Goal: Task Accomplishment & Management: Complete application form

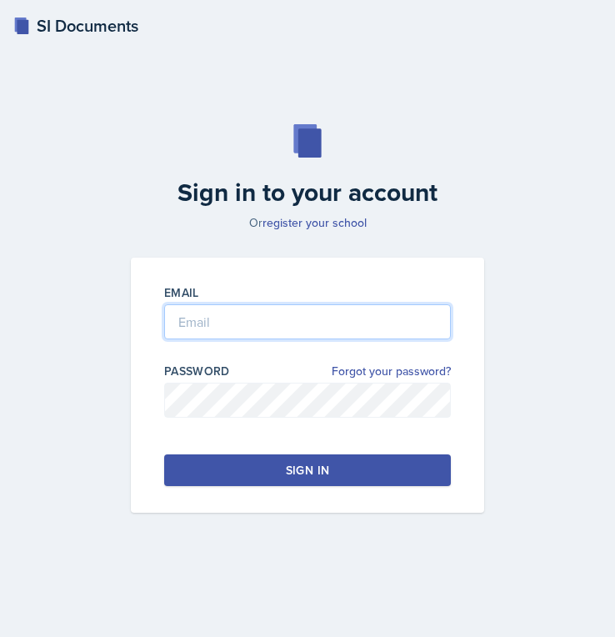
type input "[EMAIL_ADDRESS][PERSON_NAME][DOMAIN_NAME]"
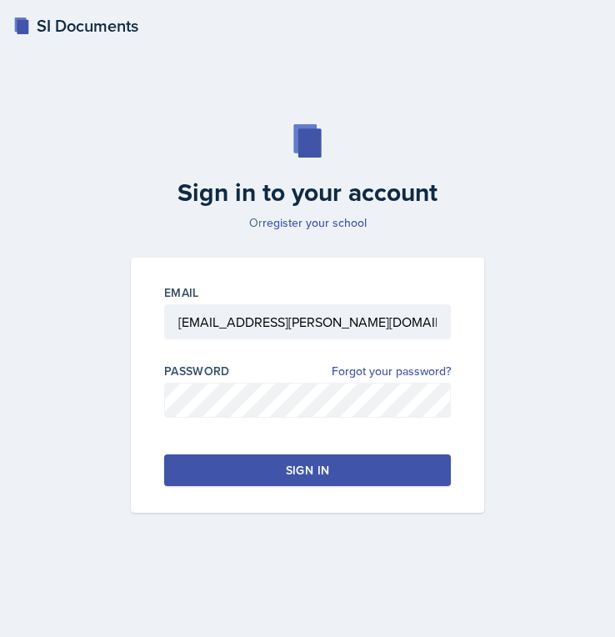
click at [240, 462] on button "Sign in" at bounding box center [307, 470] width 287 height 32
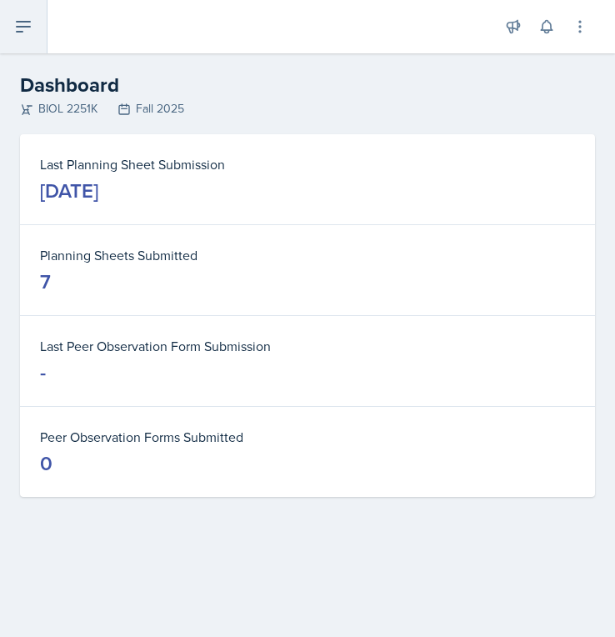
click at [27, 23] on icon at bounding box center [23, 27] width 20 height 20
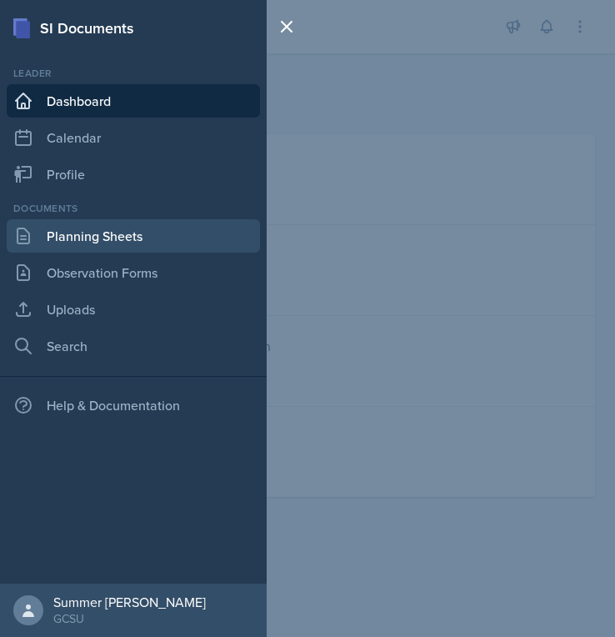
click at [70, 233] on link "Planning Sheets" at bounding box center [133, 235] width 253 height 33
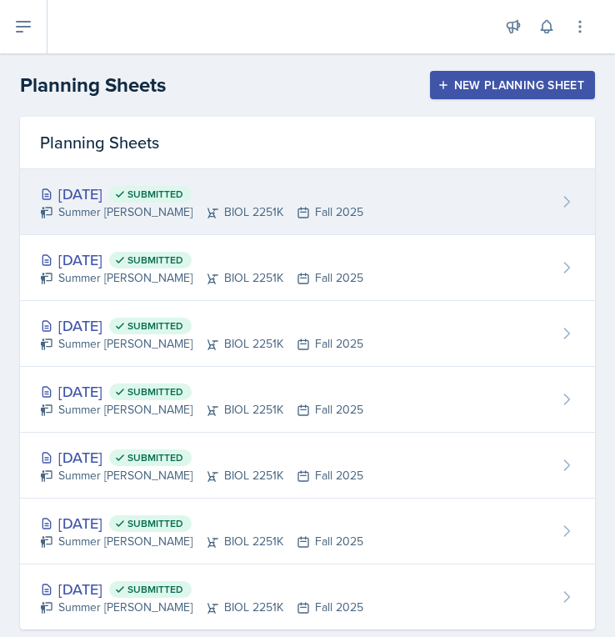
click at [274, 189] on div "[DATE] Submitted" at bounding box center [201, 194] width 323 height 23
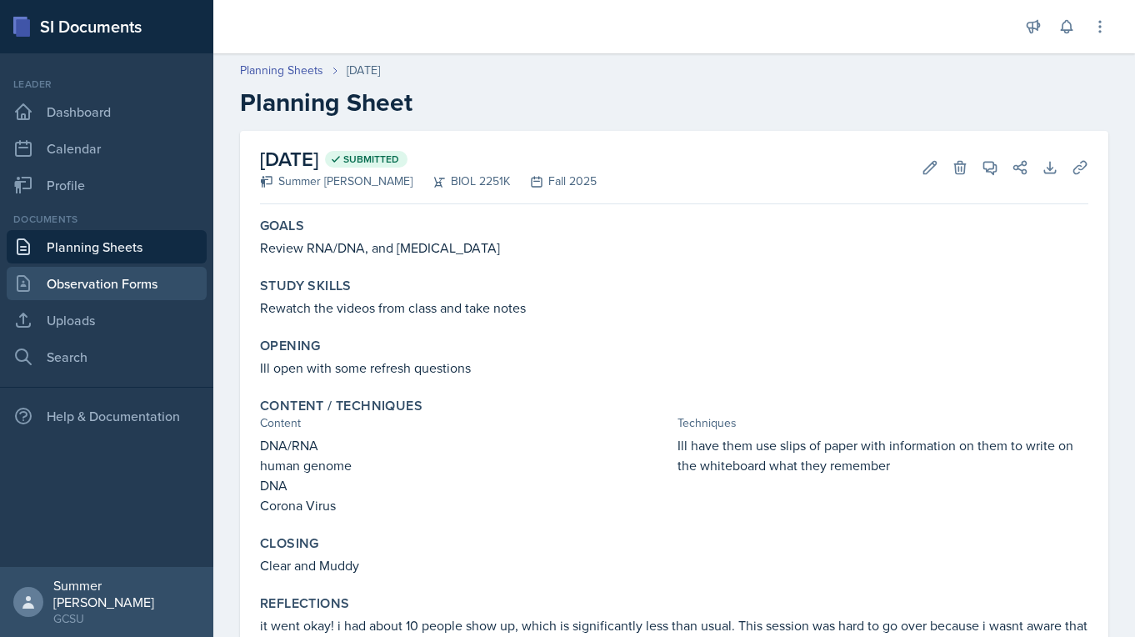
click at [83, 274] on link "Observation Forms" at bounding box center [107, 283] width 200 height 33
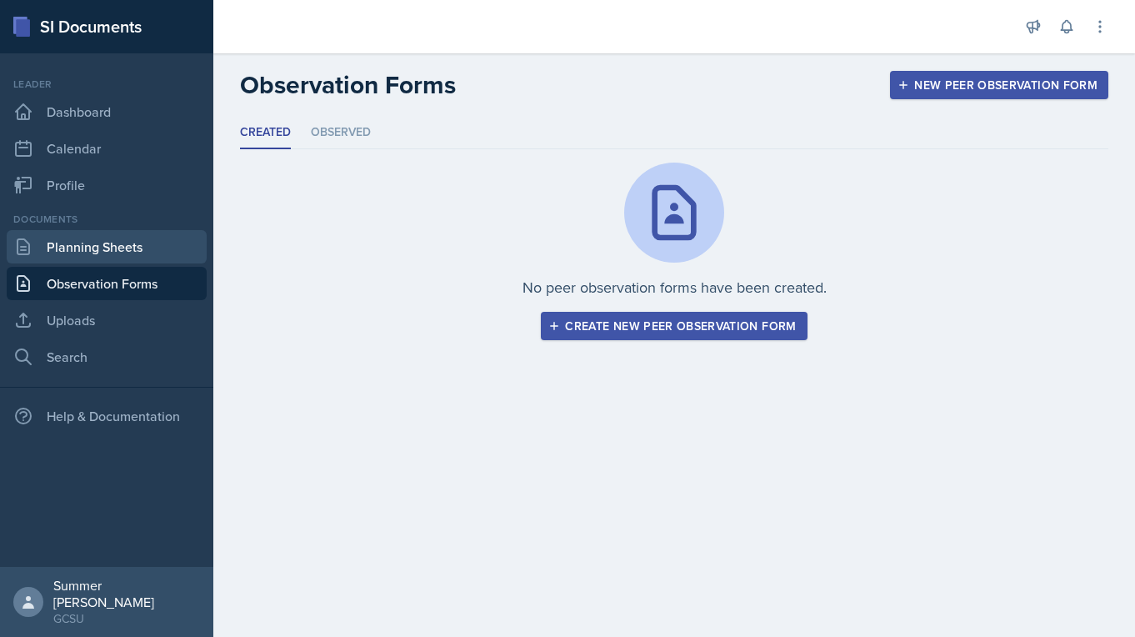
click at [84, 253] on link "Planning Sheets" at bounding box center [107, 246] width 200 height 33
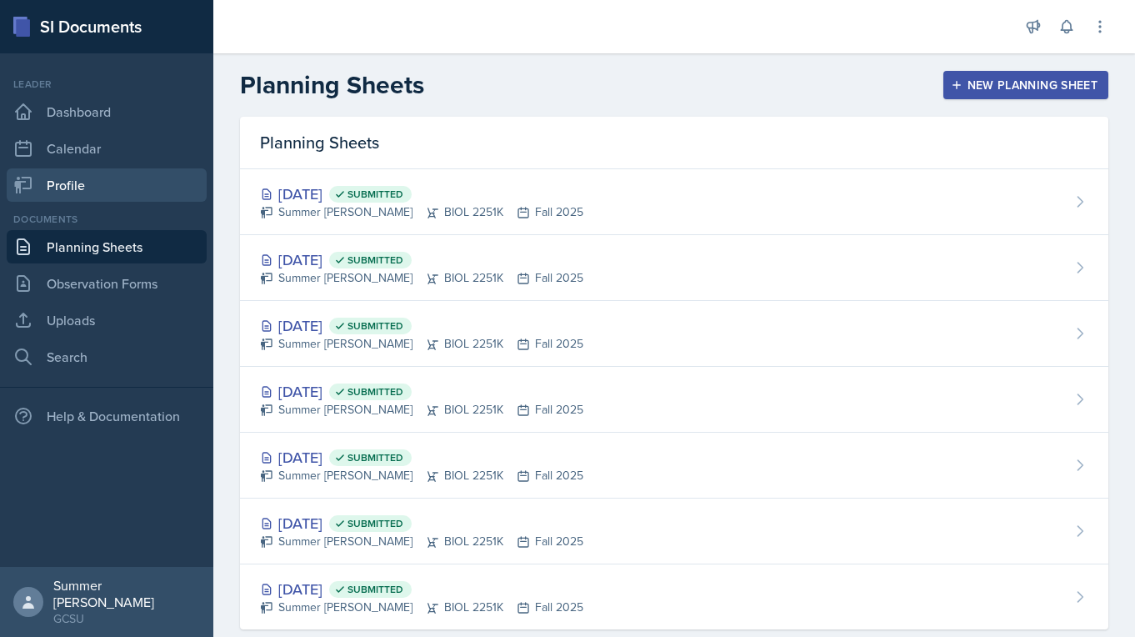
click at [83, 182] on link "Profile" at bounding box center [107, 184] width 200 height 33
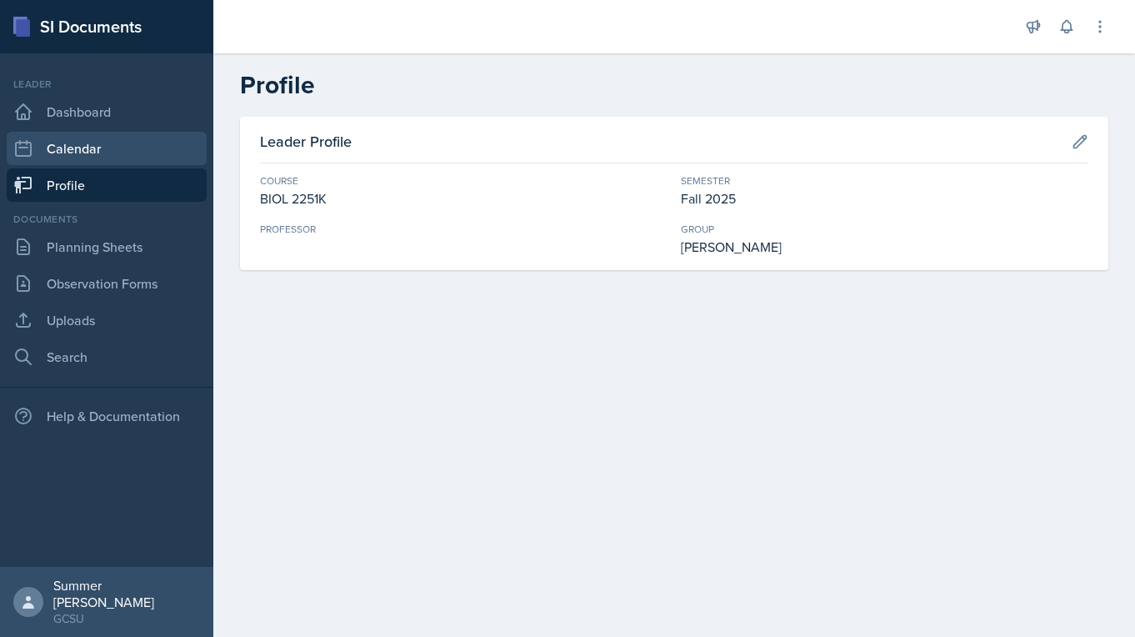
click at [87, 145] on link "Calendar" at bounding box center [107, 148] width 200 height 33
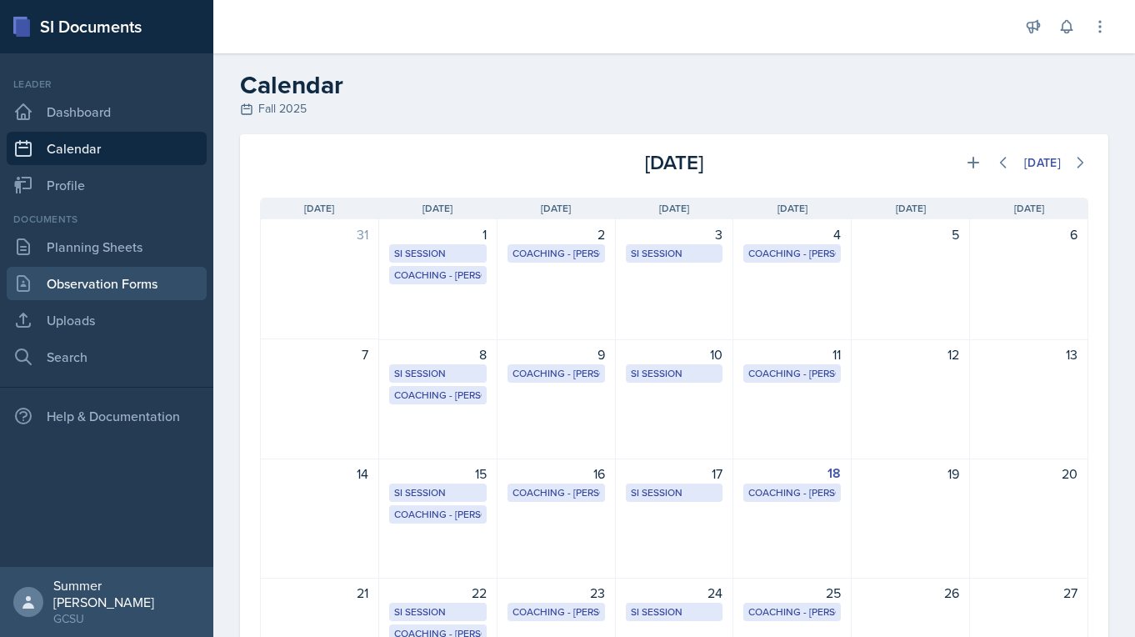
click at [103, 279] on link "Observation Forms" at bounding box center [107, 283] width 200 height 33
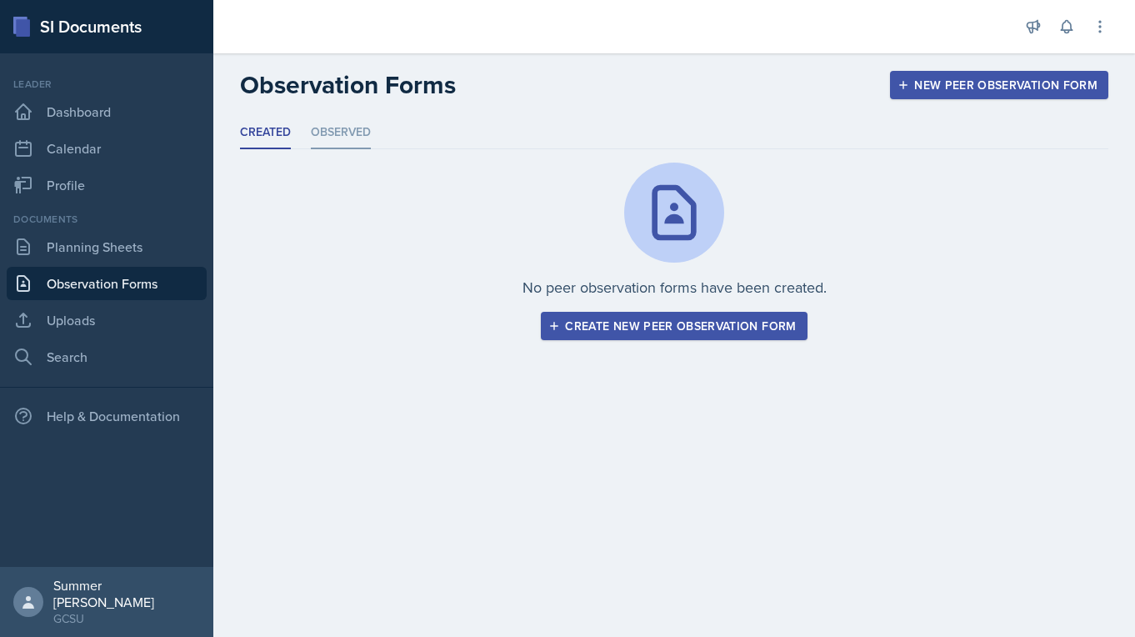
click at [351, 128] on li "Observed" at bounding box center [341, 133] width 60 height 33
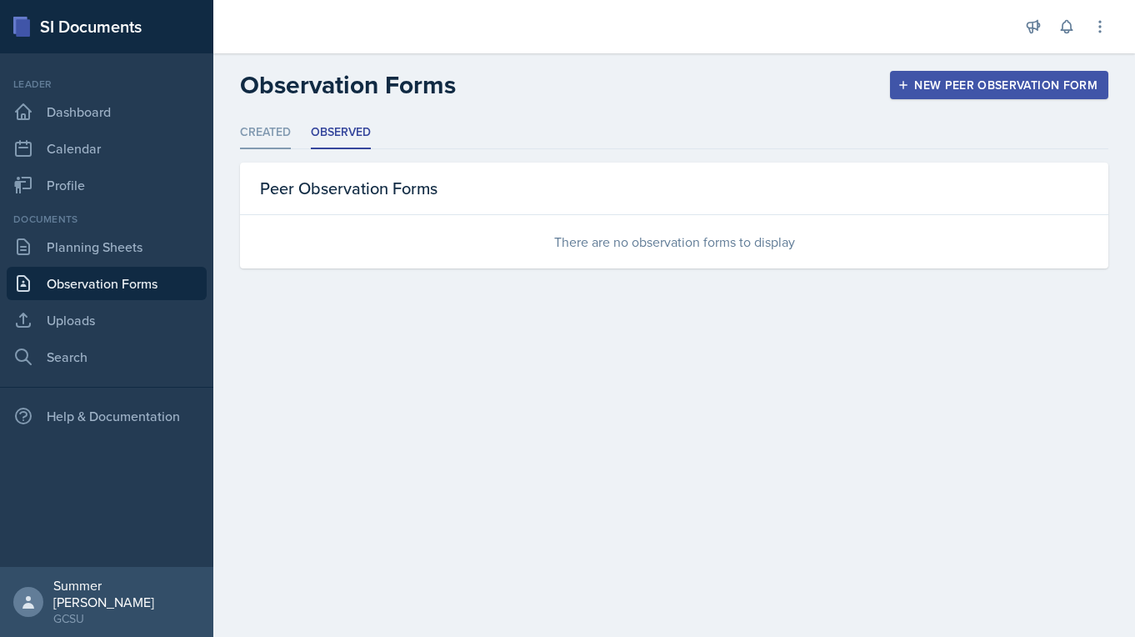
click at [278, 124] on li "Created" at bounding box center [265, 133] width 51 height 33
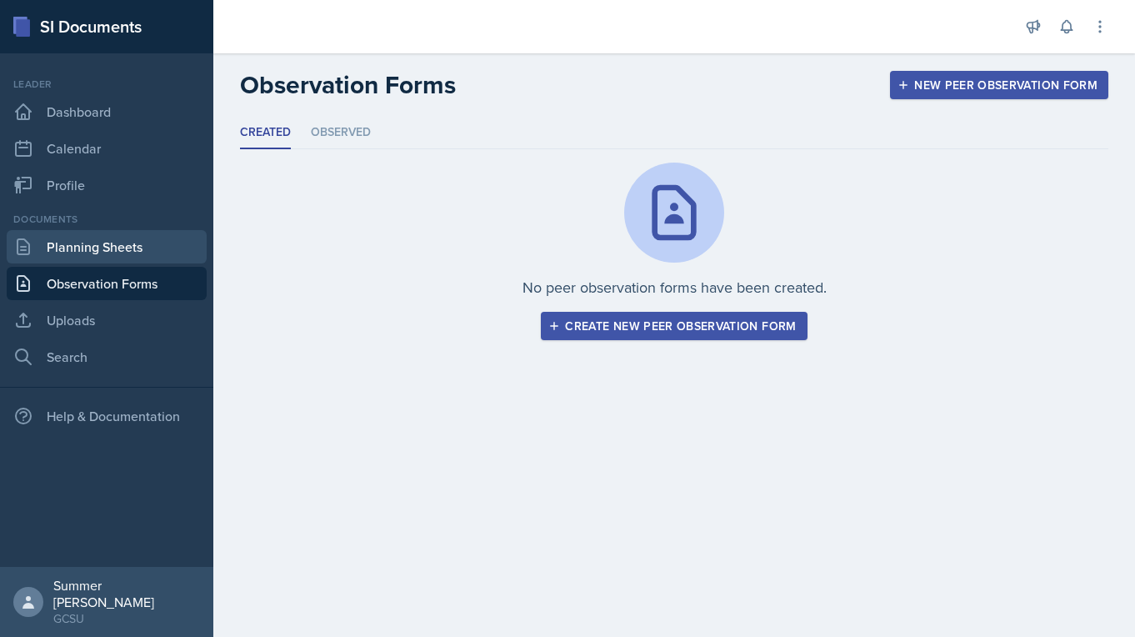
click at [99, 252] on link "Planning Sheets" at bounding box center [107, 246] width 200 height 33
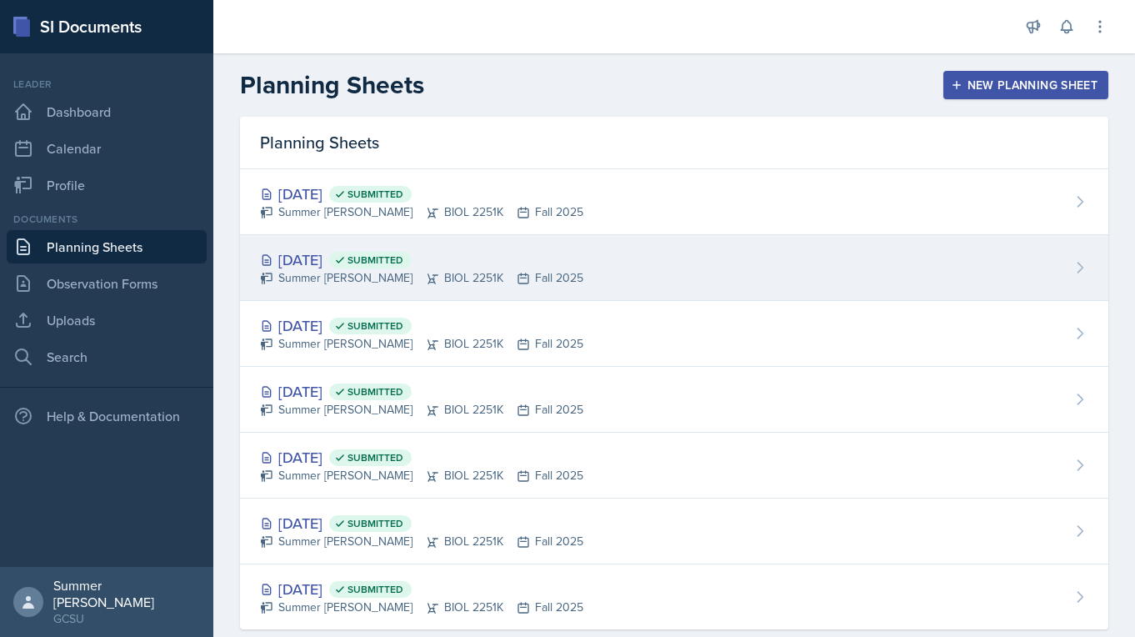
click at [495, 273] on div "[DATE] Submitted Summer [PERSON_NAME] BIOL 2251K Fall 2025" at bounding box center [674, 268] width 868 height 66
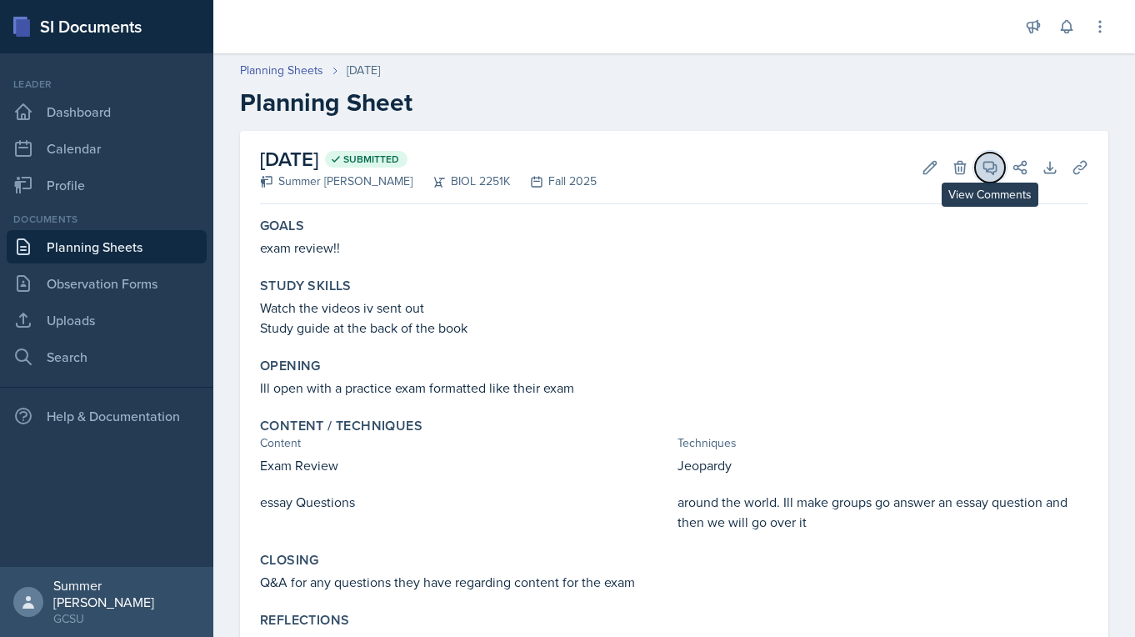
click at [495, 166] on icon at bounding box center [990, 167] width 17 height 17
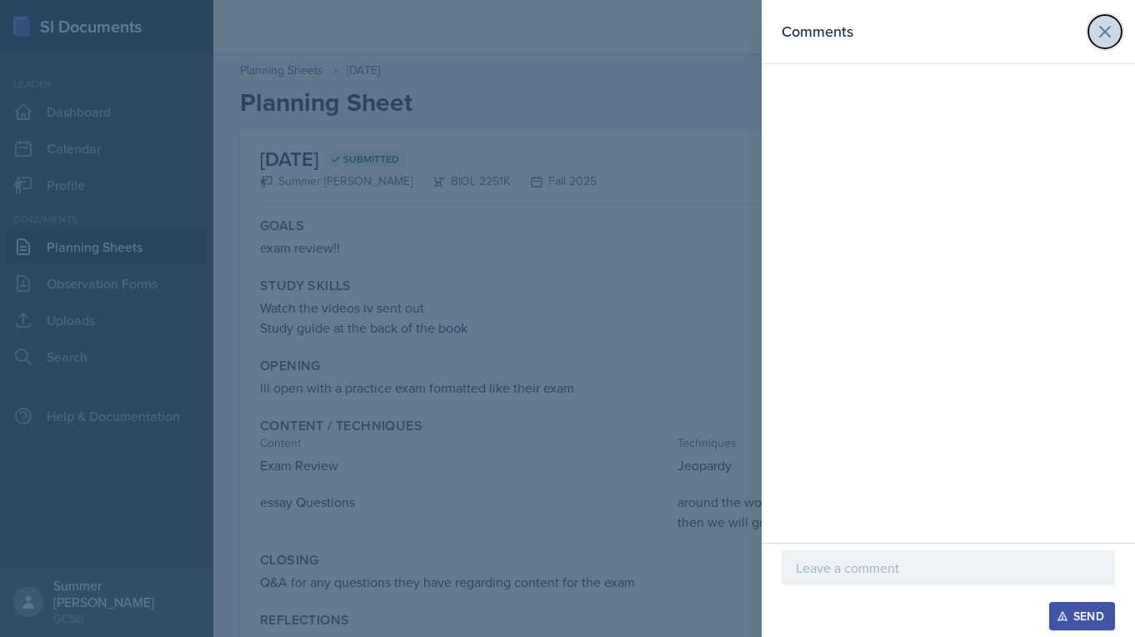
click at [495, 31] on icon at bounding box center [1105, 32] width 20 height 20
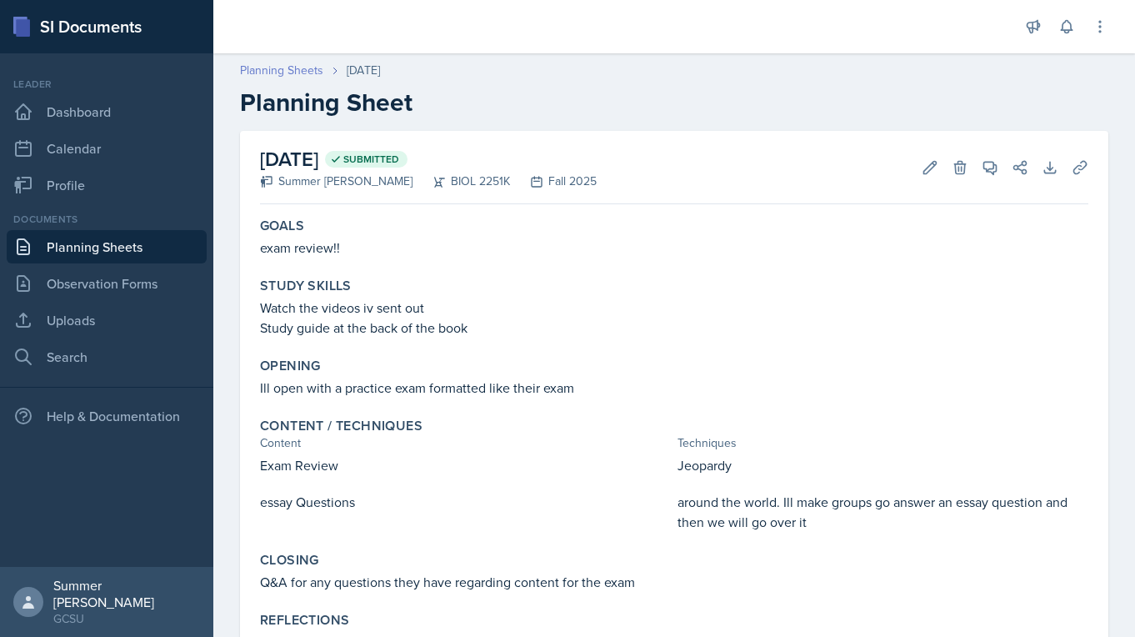
click at [248, 68] on link "Planning Sheets" at bounding box center [281, 71] width 83 height 18
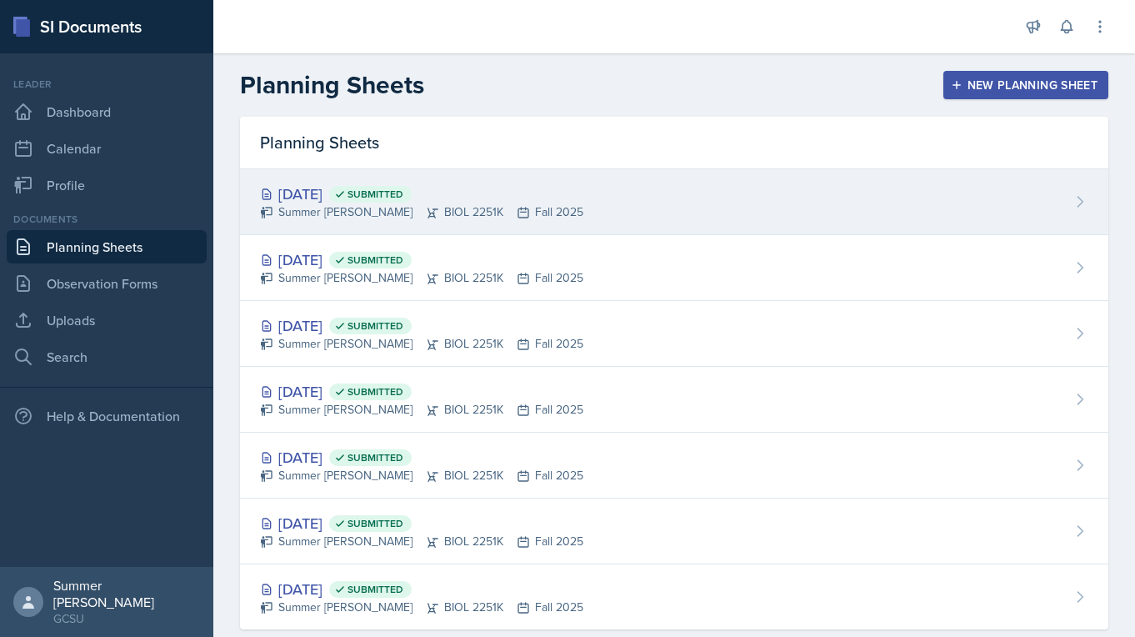
click at [355, 184] on div "[DATE] Submitted" at bounding box center [421, 194] width 323 height 23
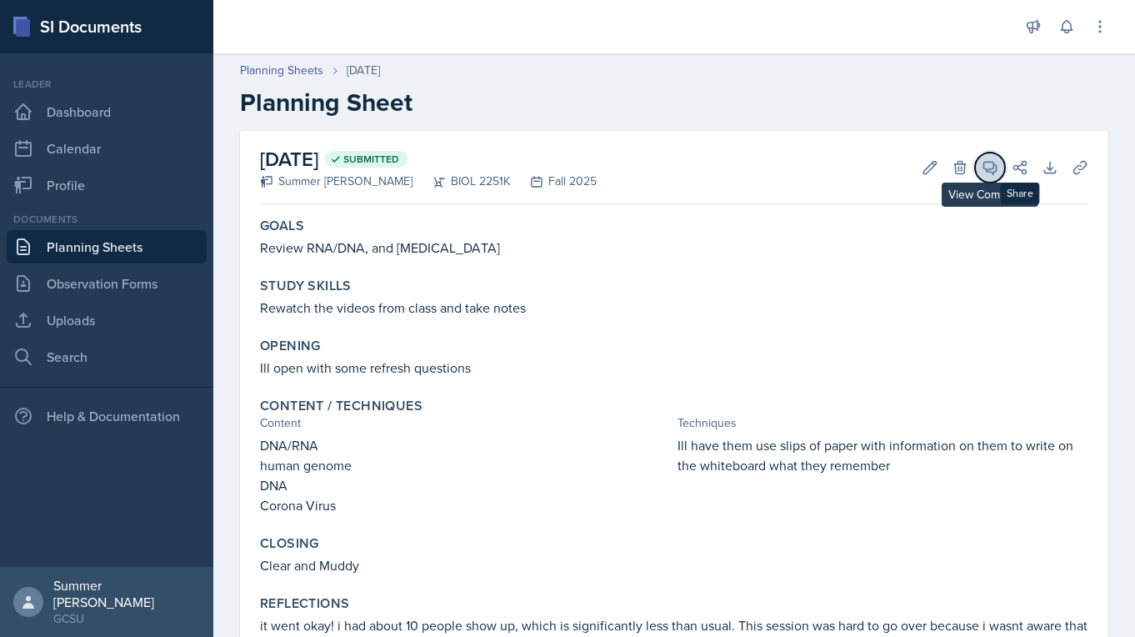
click at [495, 163] on span at bounding box center [996, 162] width 8 height 8
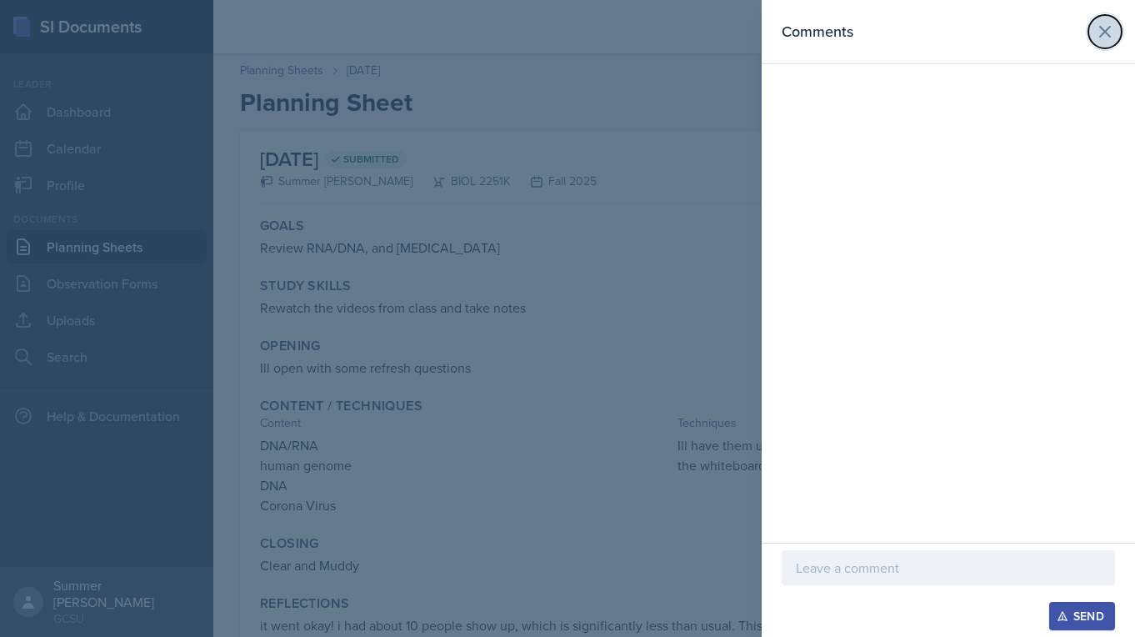
click at [495, 35] on icon at bounding box center [1105, 32] width 20 height 20
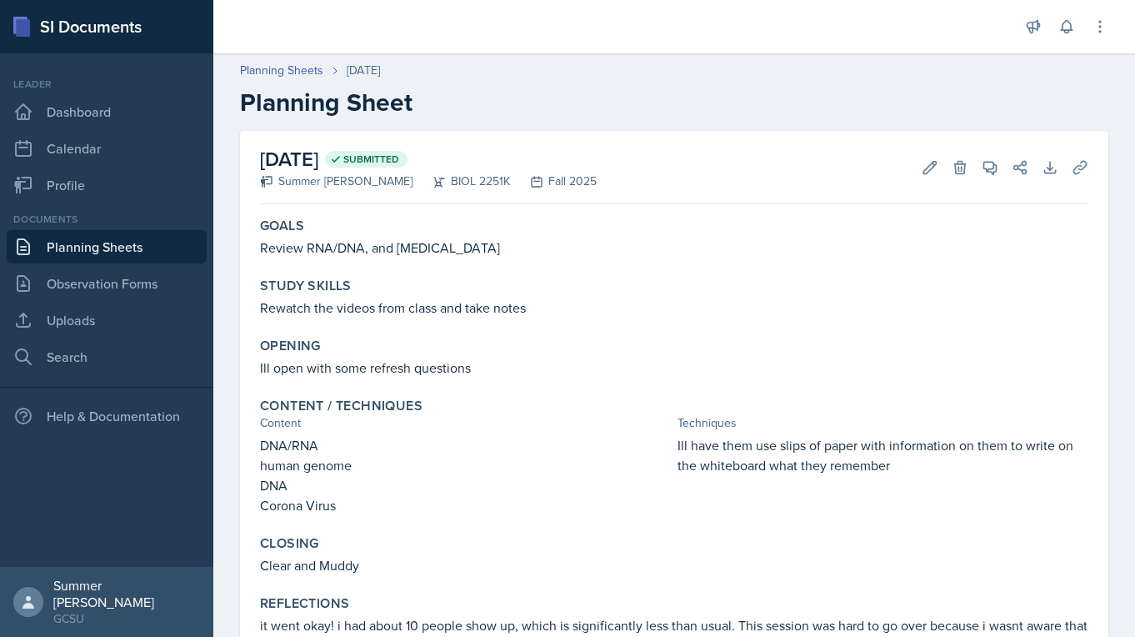
click at [128, 243] on link "Planning Sheets" at bounding box center [107, 246] width 200 height 33
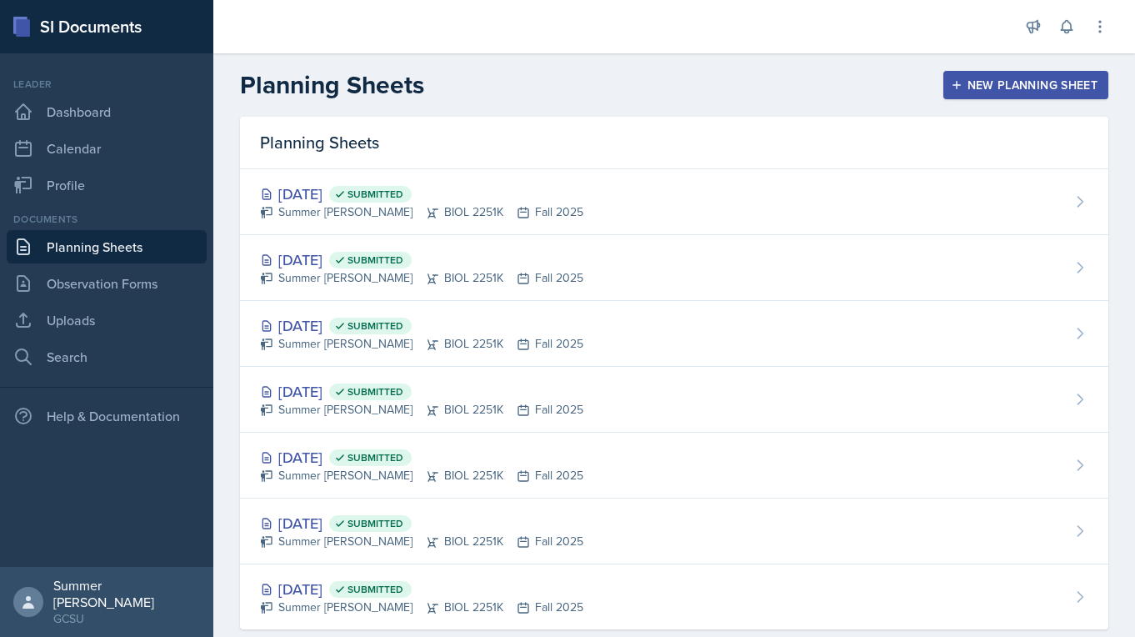
click at [495, 89] on div "New Planning Sheet" at bounding box center [1025, 84] width 143 height 13
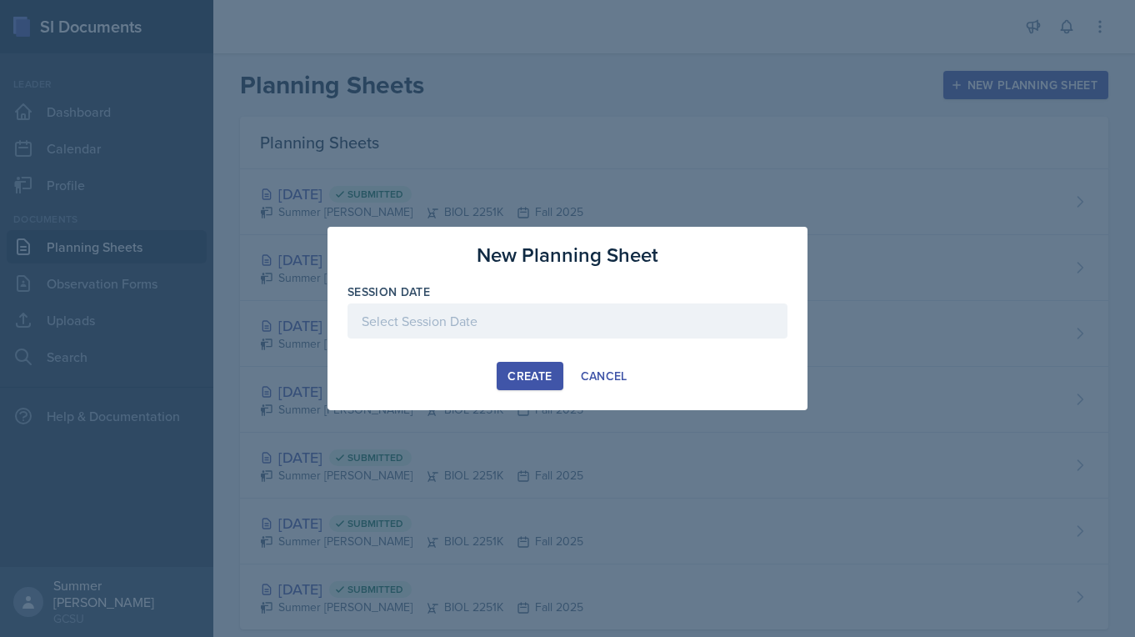
click at [495, 325] on div at bounding box center [568, 320] width 440 height 35
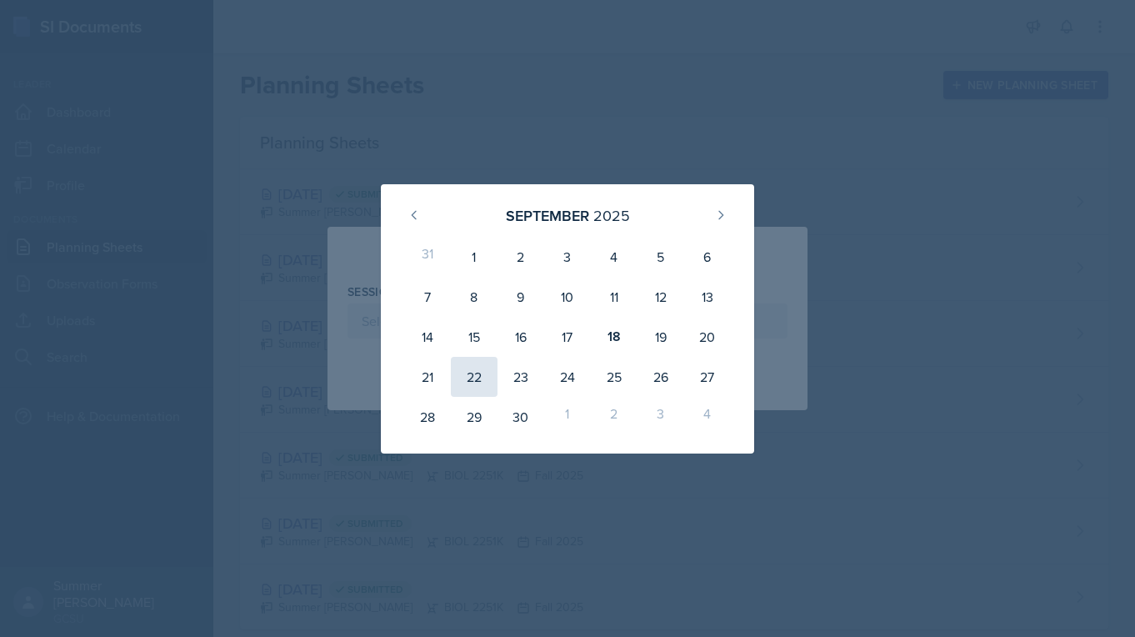
click at [472, 379] on div "22" at bounding box center [474, 377] width 47 height 40
type input "[DATE]"
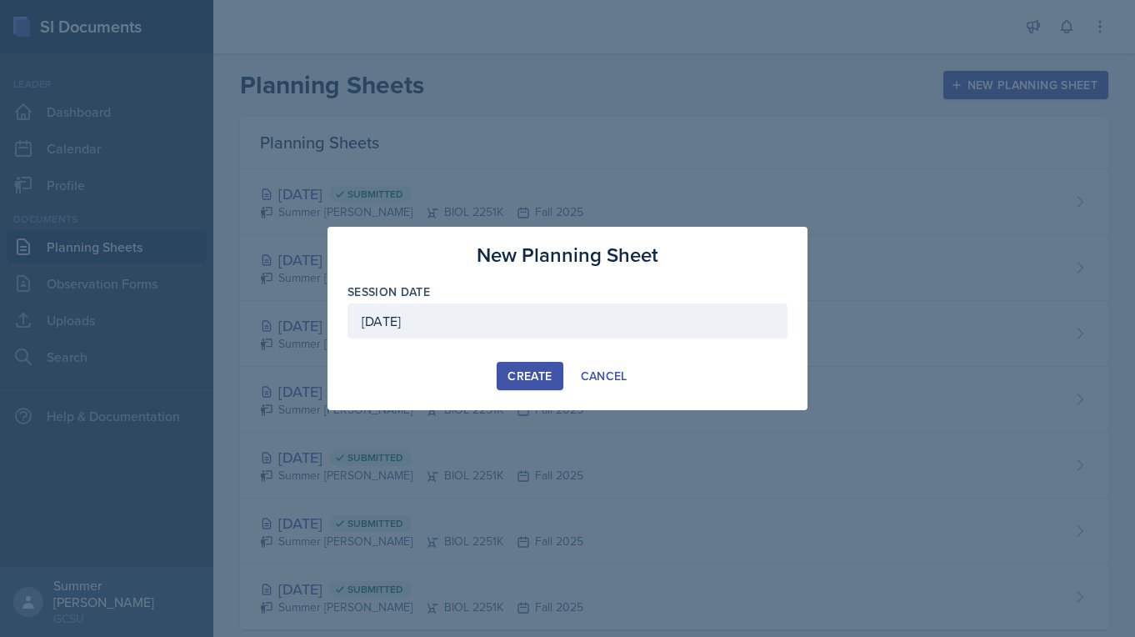
click at [495, 373] on div "Create" at bounding box center [530, 375] width 44 height 13
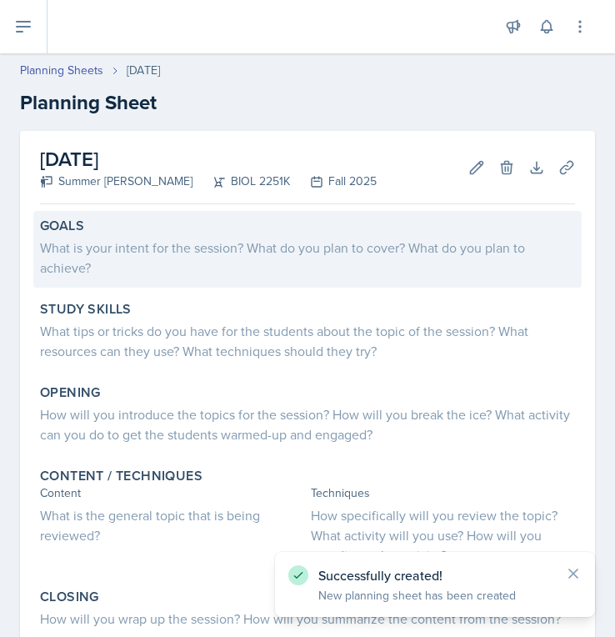
click at [68, 238] on div "What is your intent for the session? What do you plan to cover? What do you pla…" at bounding box center [307, 258] width 535 height 40
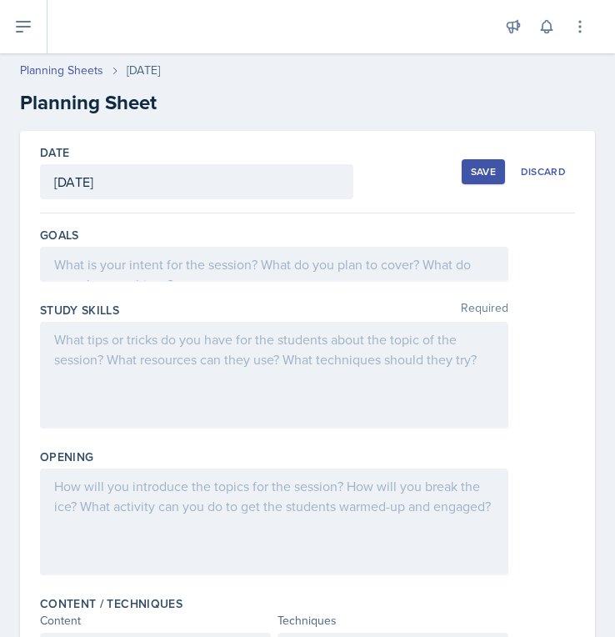
click at [176, 254] on div at bounding box center [274, 264] width 468 height 35
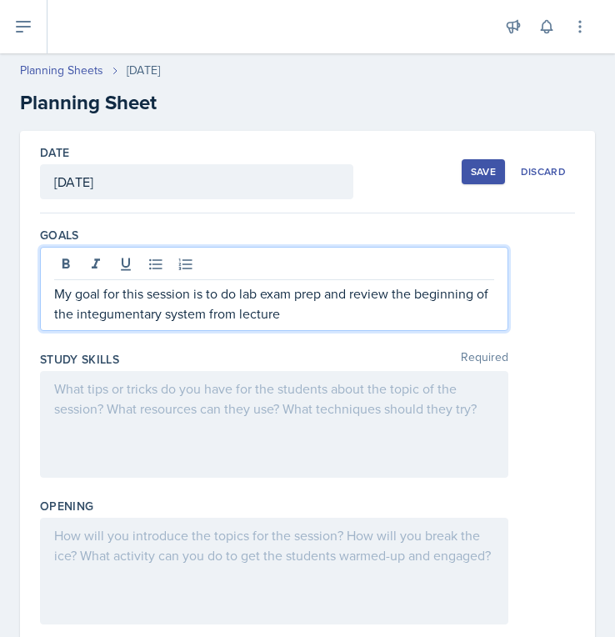
click at [160, 435] on div at bounding box center [274, 424] width 468 height 107
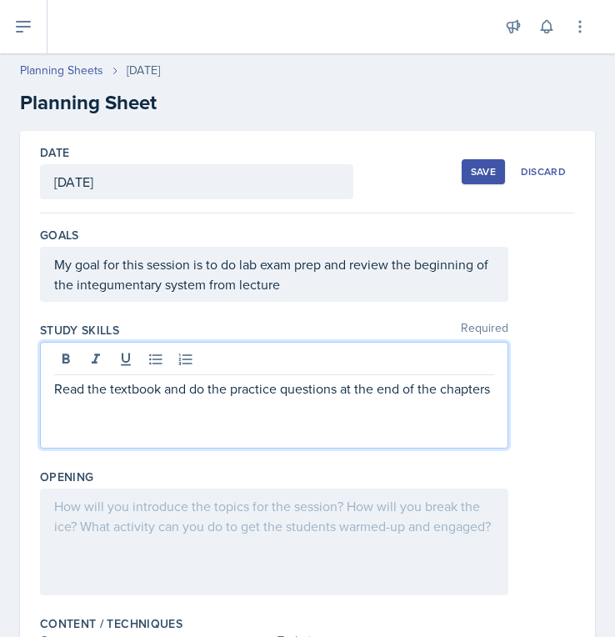
click at [163, 513] on div at bounding box center [274, 541] width 468 height 107
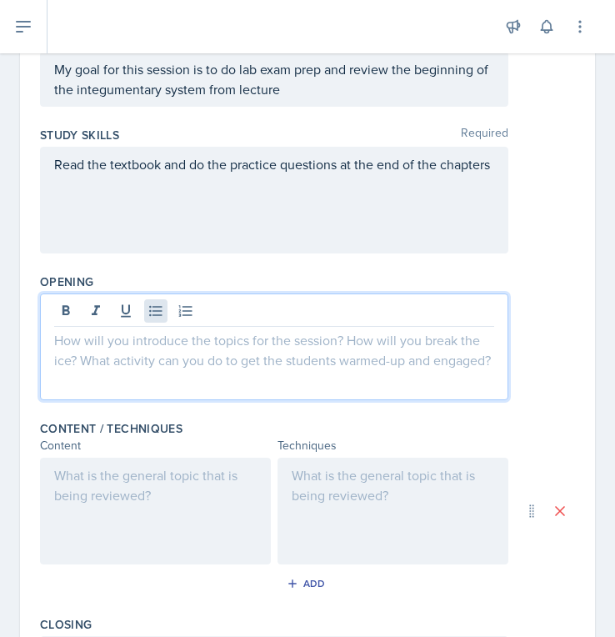
scroll to position [213, 0]
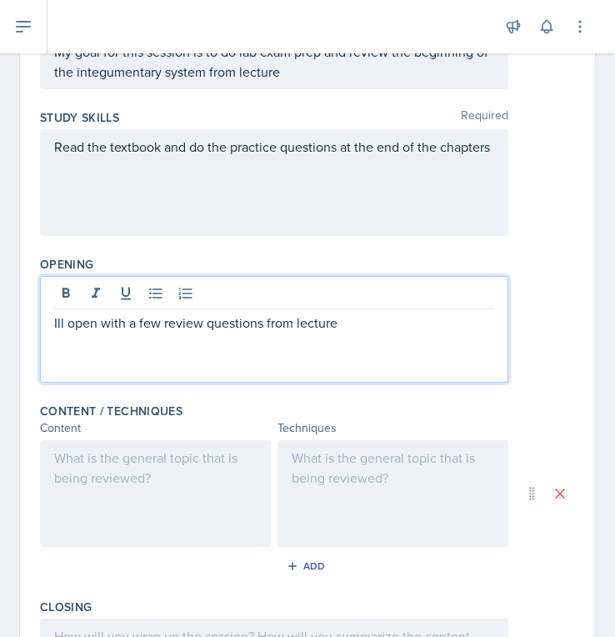
click at [114, 526] on div at bounding box center [155, 493] width 231 height 107
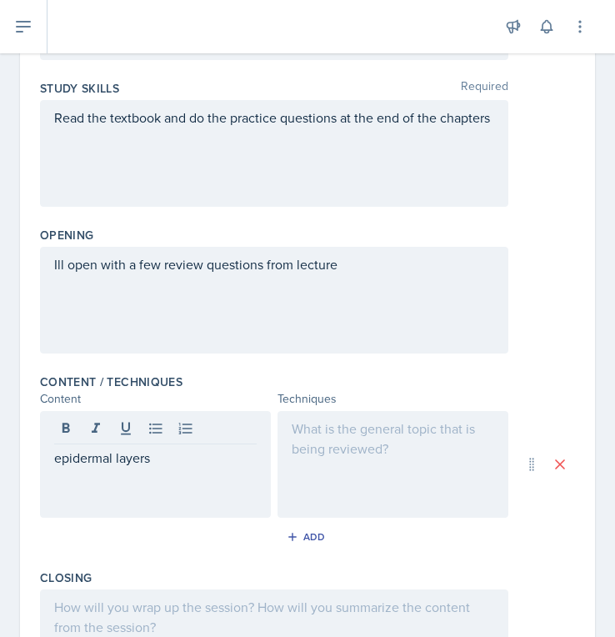
click at [409, 454] on div at bounding box center [393, 464] width 231 height 107
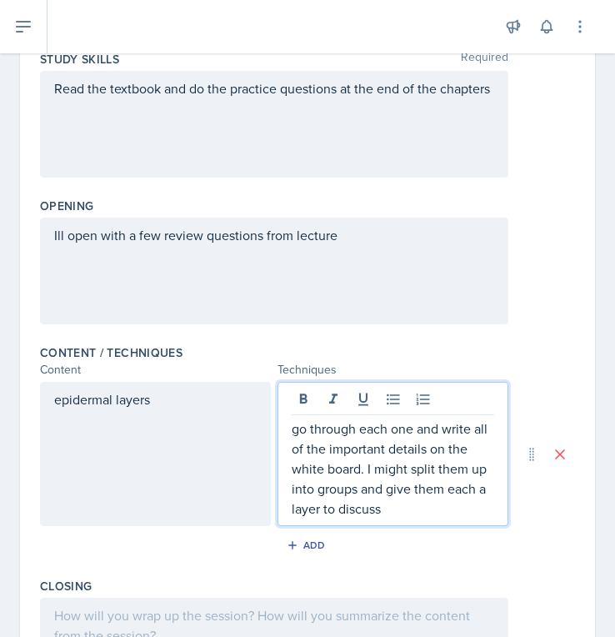
click at [495, 560] on div "Add" at bounding box center [307, 549] width 535 height 32
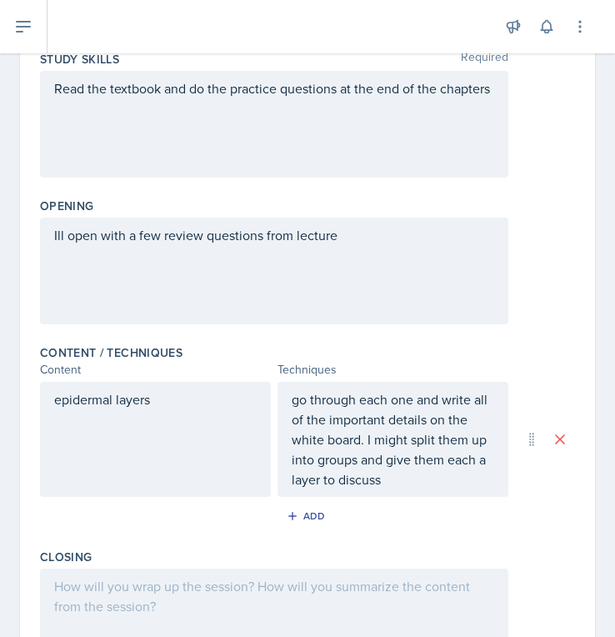
click at [384, 483] on p "go through each one and write all of the important details on the white board. …" at bounding box center [393, 439] width 203 height 100
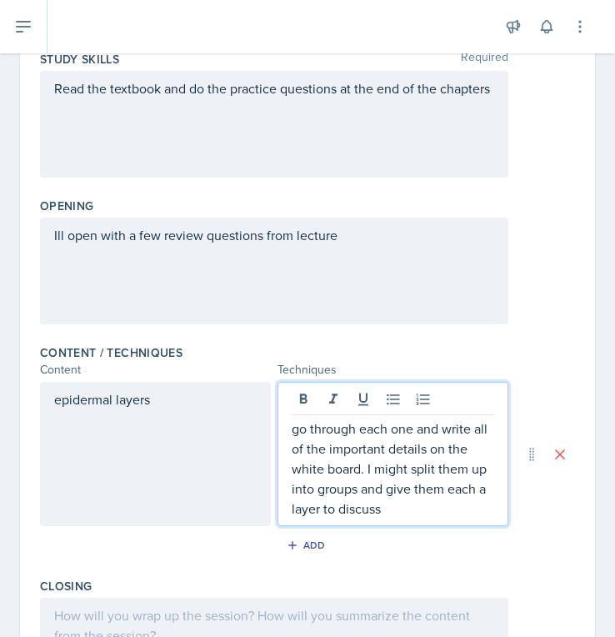
click at [179, 540] on div "Add" at bounding box center [307, 549] width 535 height 32
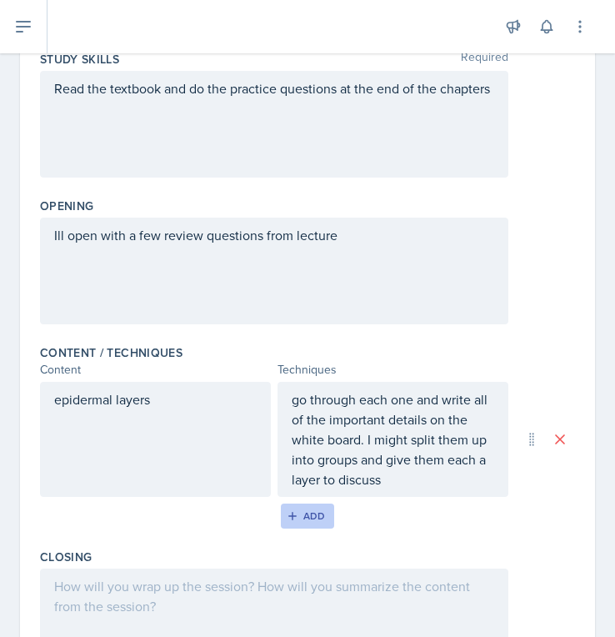
click at [301, 515] on div "Add" at bounding box center [308, 515] width 36 height 13
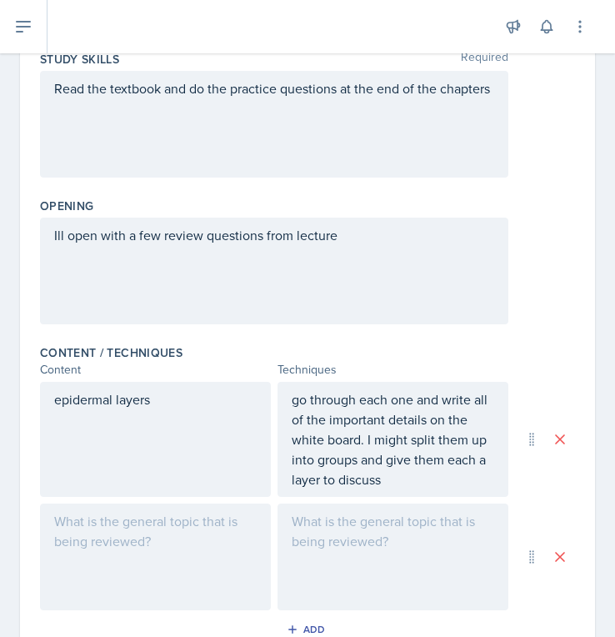
click at [128, 538] on div at bounding box center [155, 556] width 231 height 107
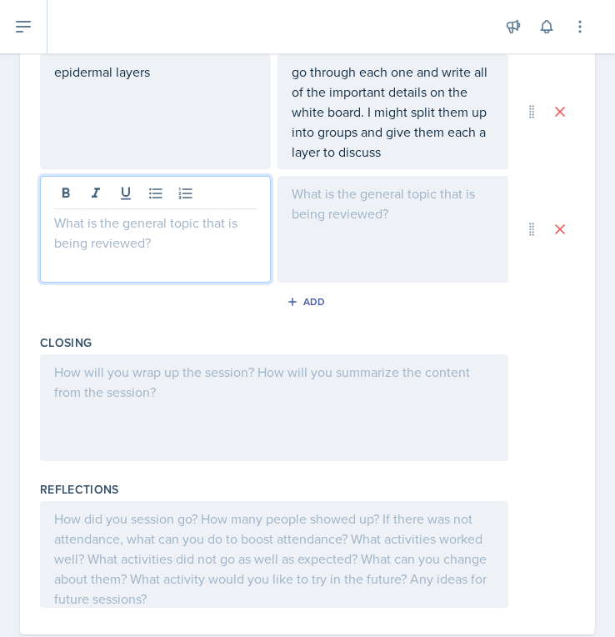
scroll to position [600, 0]
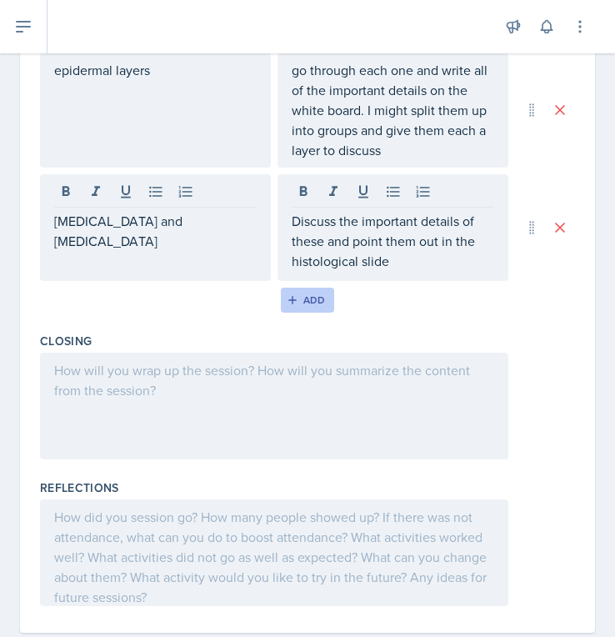
click at [307, 304] on div "Add" at bounding box center [308, 299] width 36 height 13
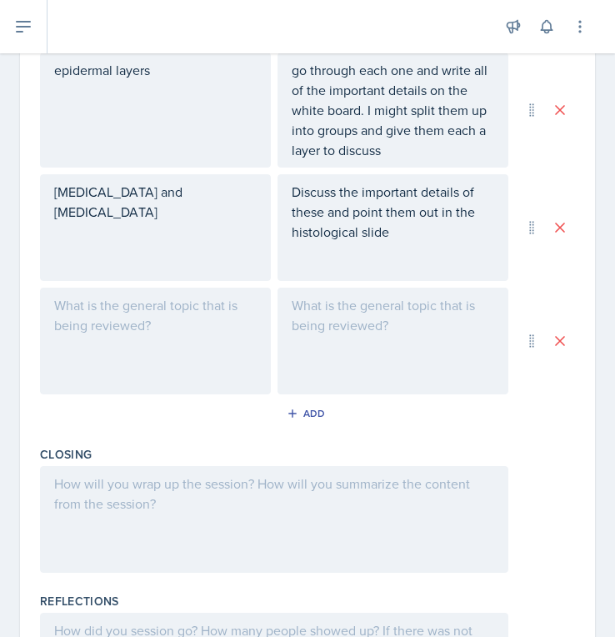
click at [107, 319] on div at bounding box center [155, 341] width 231 height 107
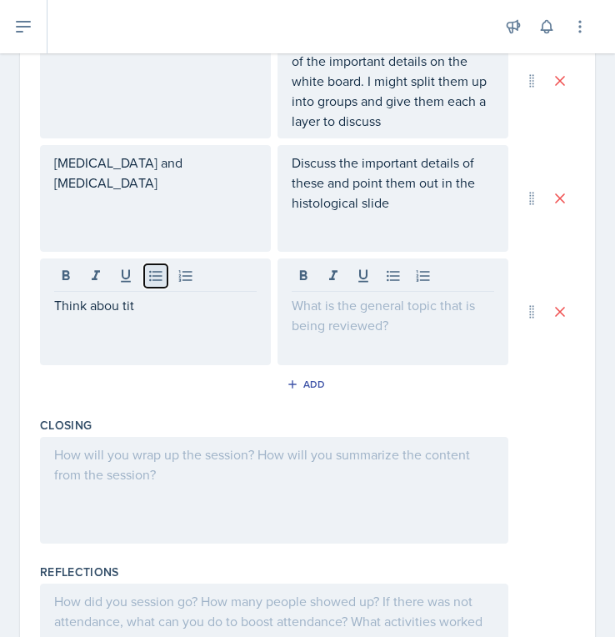
click at [163, 285] on button at bounding box center [155, 275] width 23 height 23
click at [113, 407] on div "Content / Techniques Content Techniques epidermal layers go through each one an…" at bounding box center [307, 194] width 535 height 431
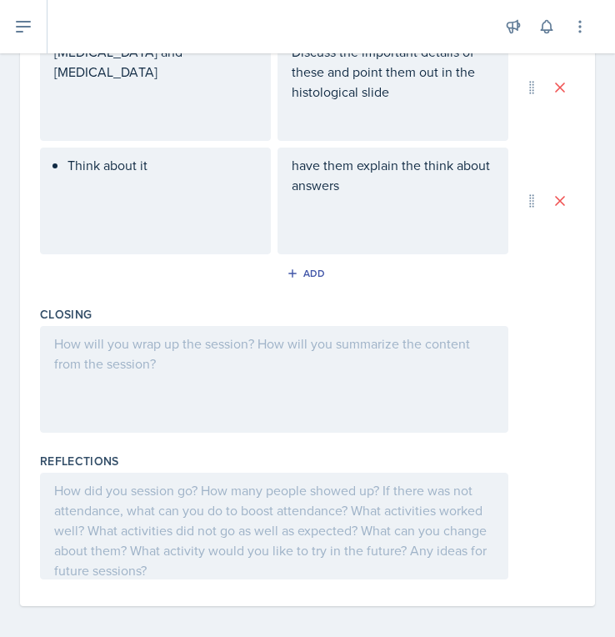
scroll to position [749, 0]
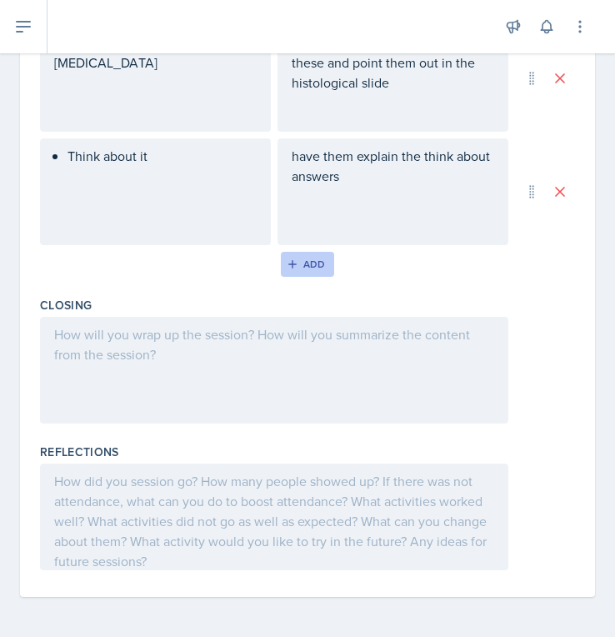
click at [303, 260] on div "Add" at bounding box center [308, 264] width 36 height 13
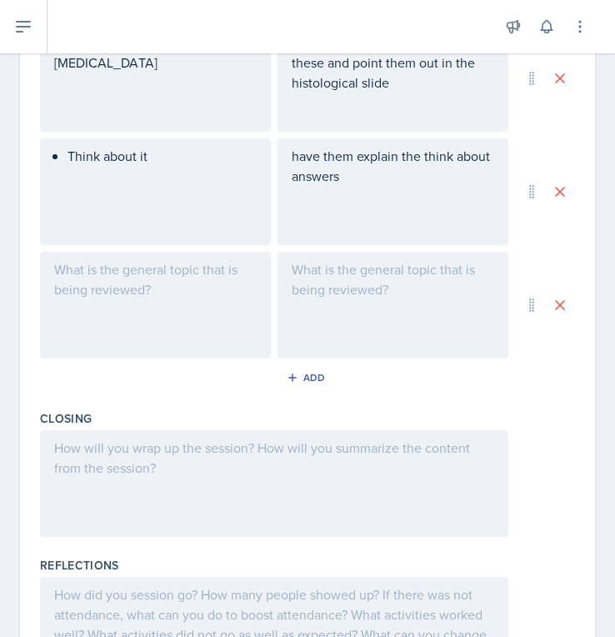
click at [153, 298] on div at bounding box center [155, 305] width 231 height 107
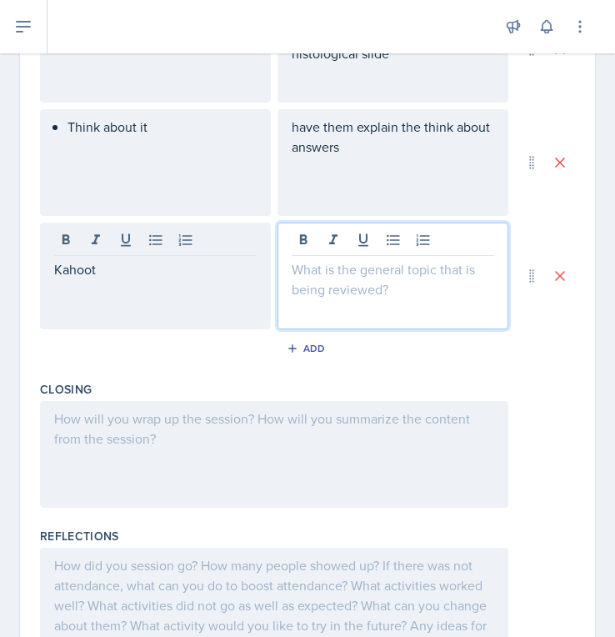
click at [98, 278] on p "Kahoot" at bounding box center [155, 269] width 203 height 20
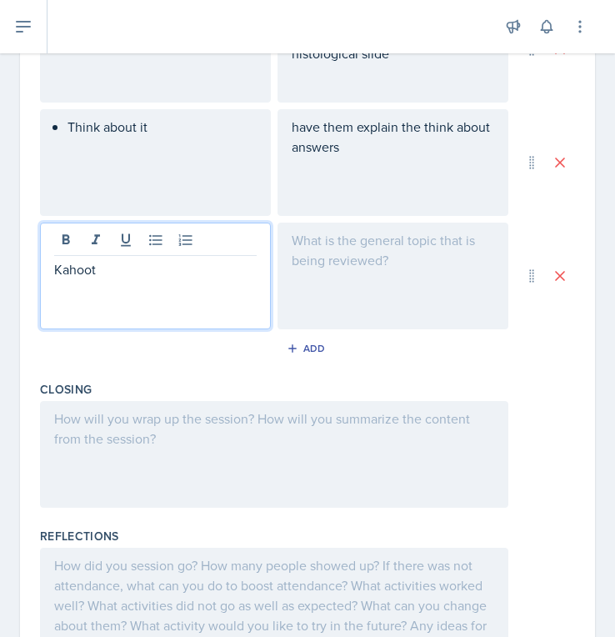
click at [57, 278] on p "Kahoot" at bounding box center [155, 269] width 203 height 20
click at [363, 279] on div at bounding box center [393, 276] width 231 height 107
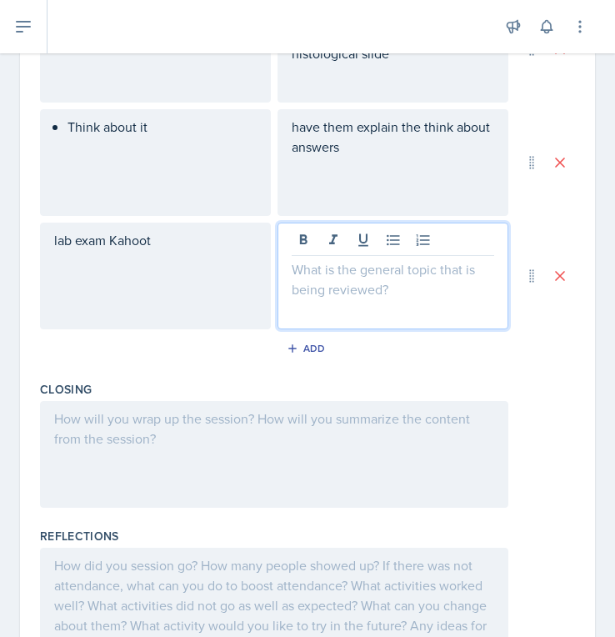
scroll to position [808, 0]
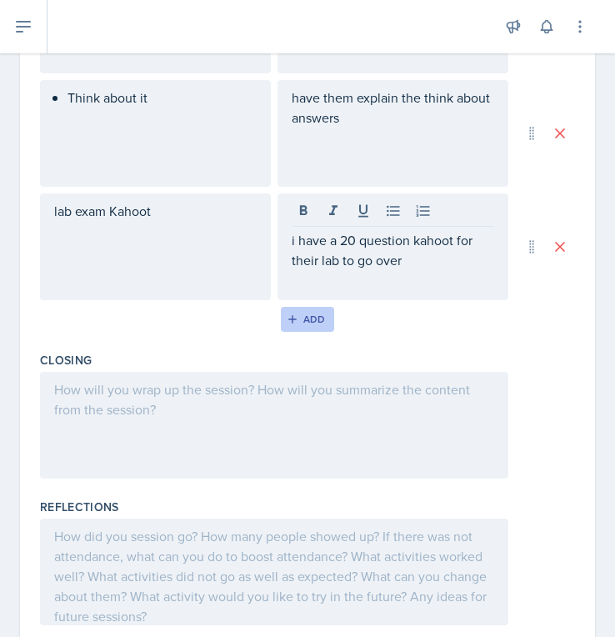
click at [310, 313] on div "Add" at bounding box center [308, 319] width 36 height 13
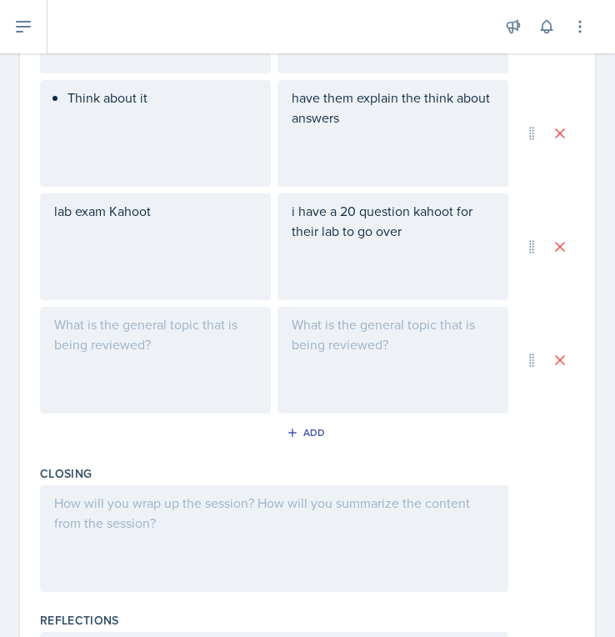
click at [132, 325] on div at bounding box center [155, 360] width 231 height 107
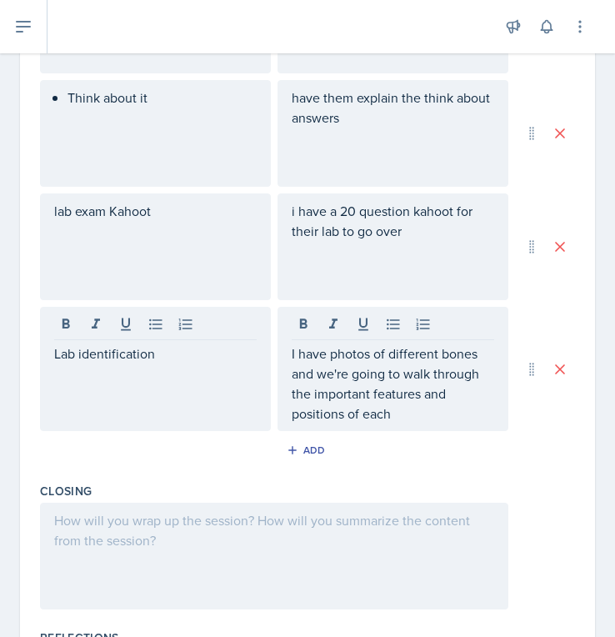
click at [288, 536] on div at bounding box center [274, 556] width 468 height 107
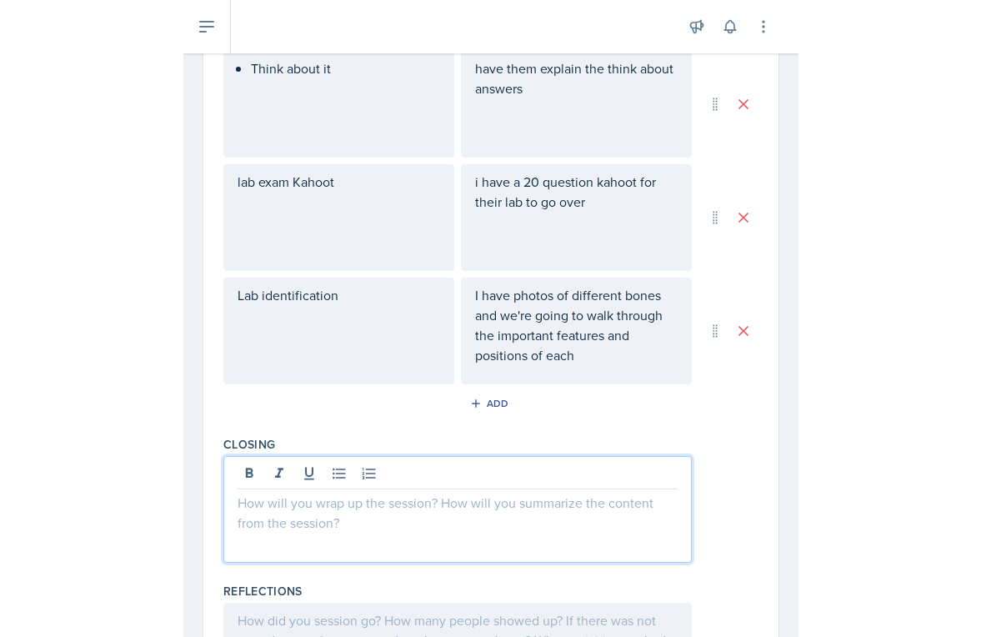
scroll to position [976, 0]
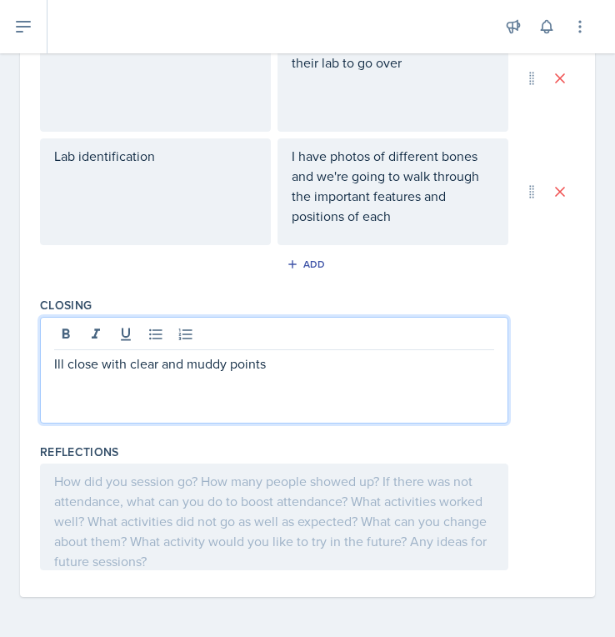
click at [354, 256] on div "Add" at bounding box center [307, 268] width 535 height 32
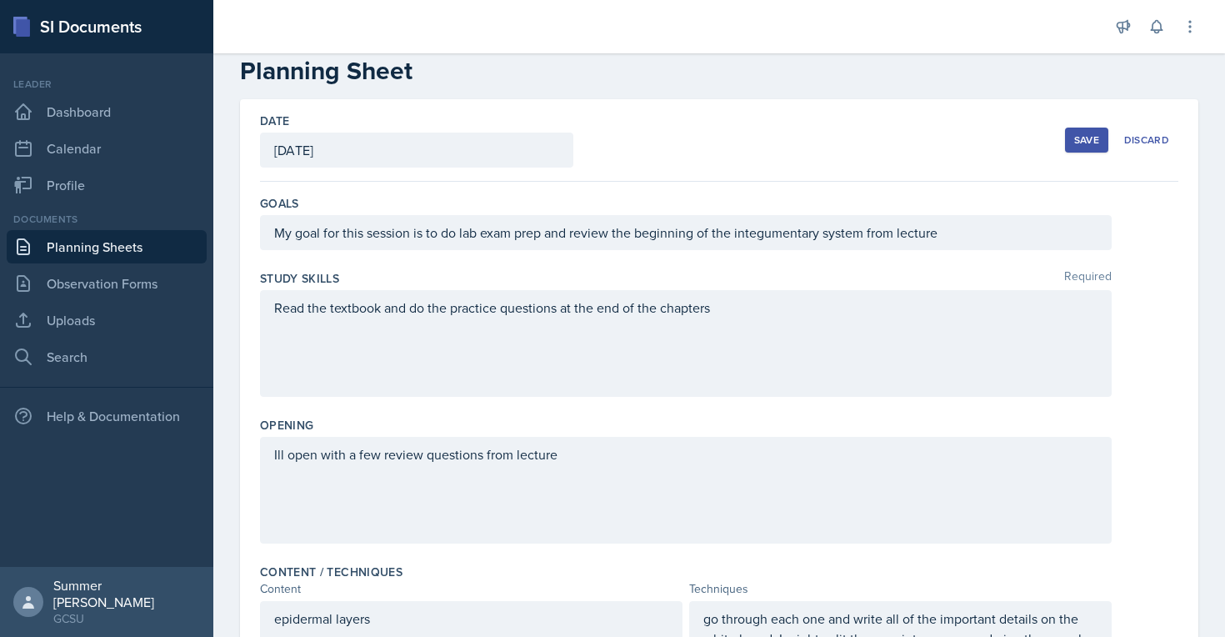
scroll to position [0, 0]
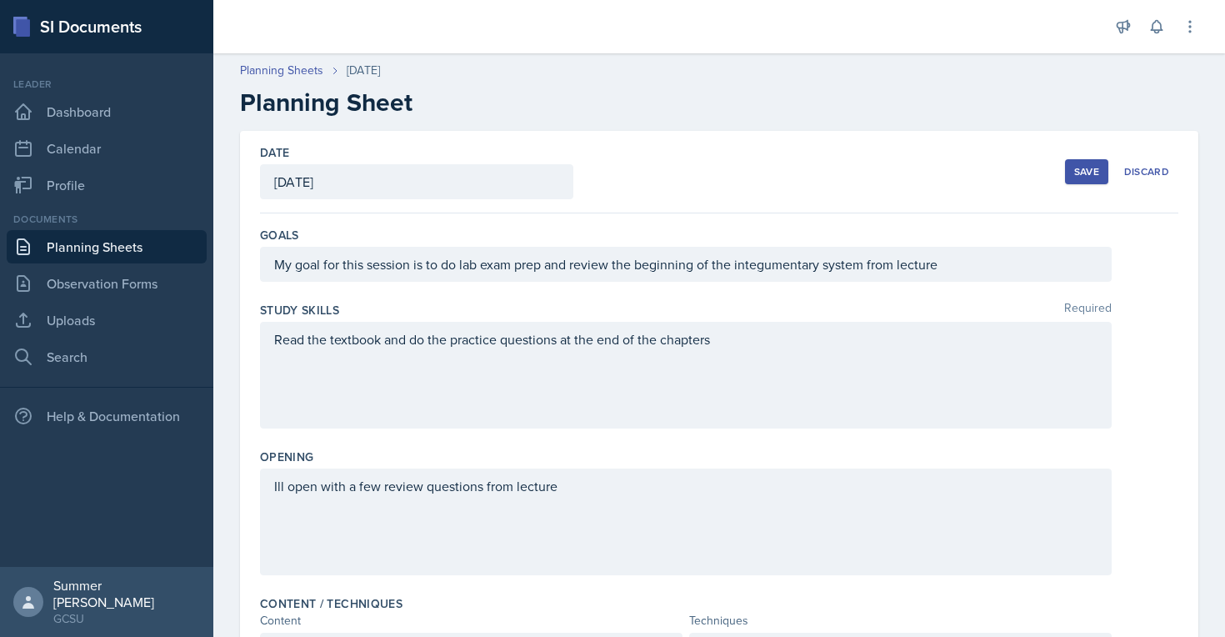
click at [495, 168] on div "Save" at bounding box center [1086, 171] width 25 height 13
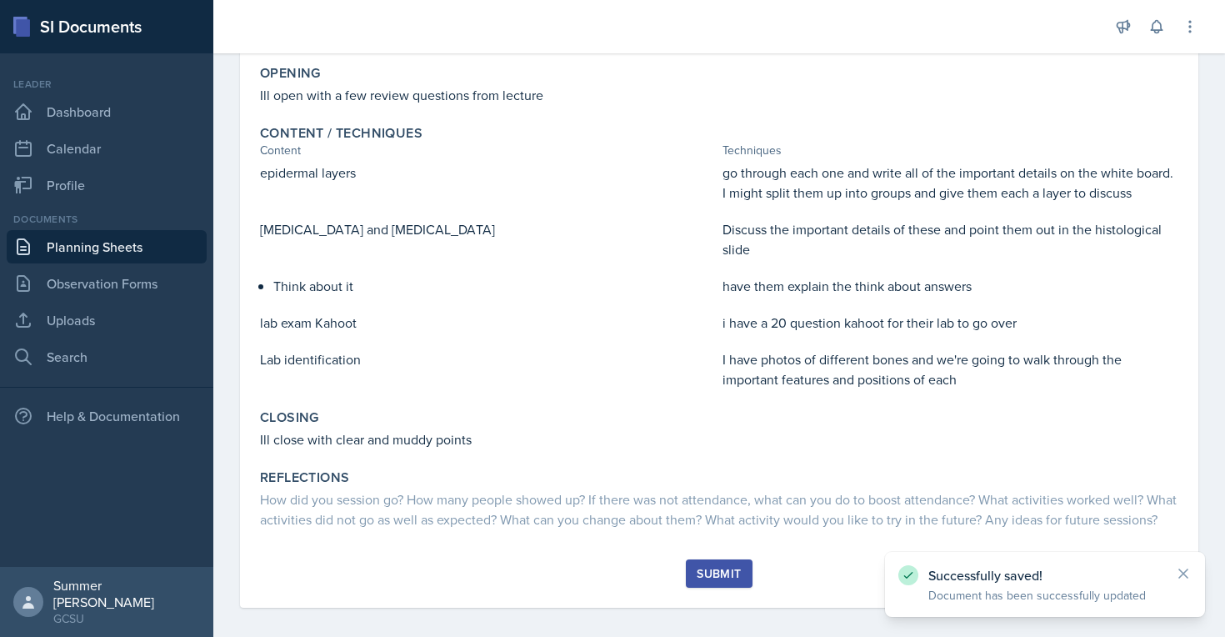
scroll to position [303, 0]
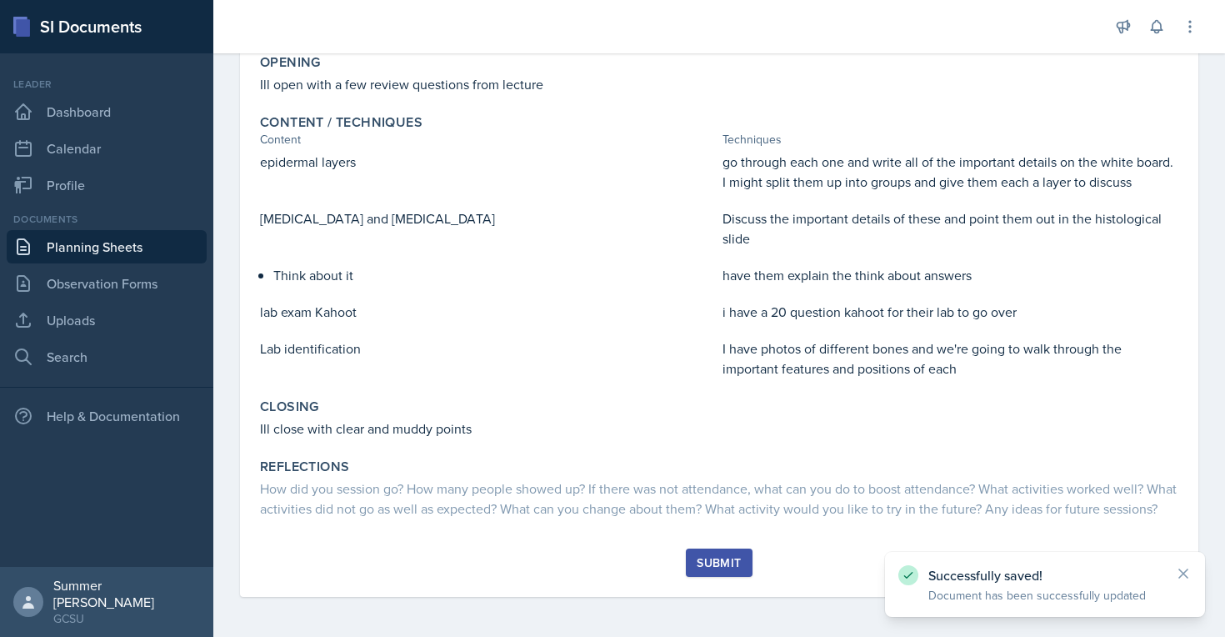
click at [495, 564] on div "Submit" at bounding box center [719, 562] width 44 height 13
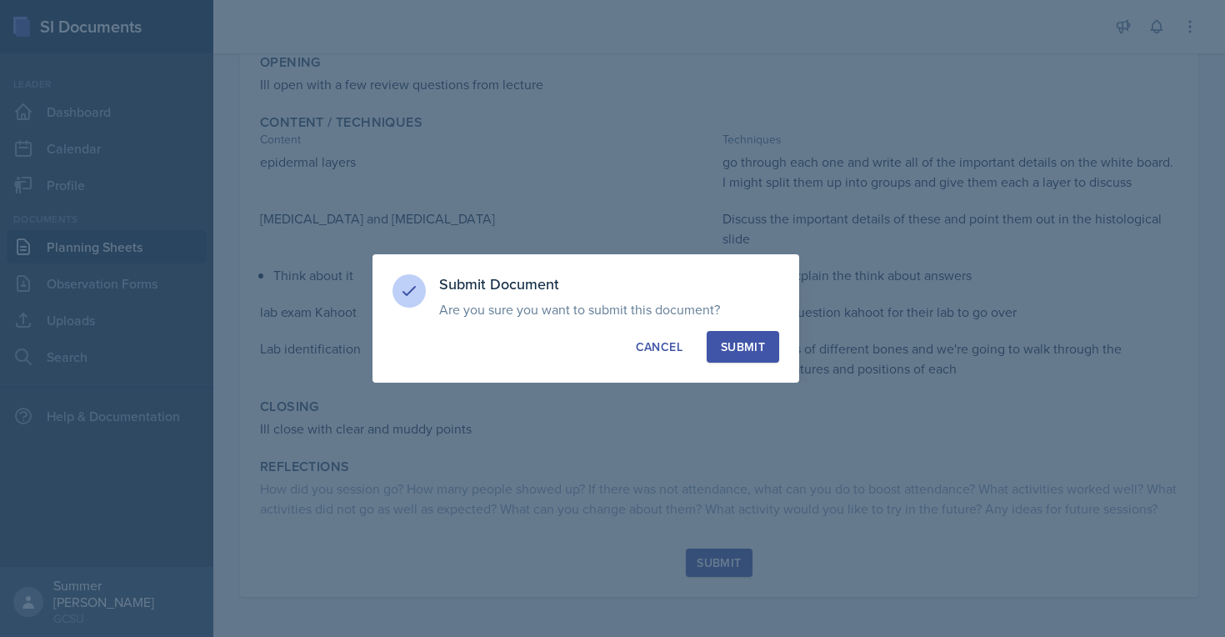
click at [495, 353] on div "Submit" at bounding box center [743, 346] width 44 height 17
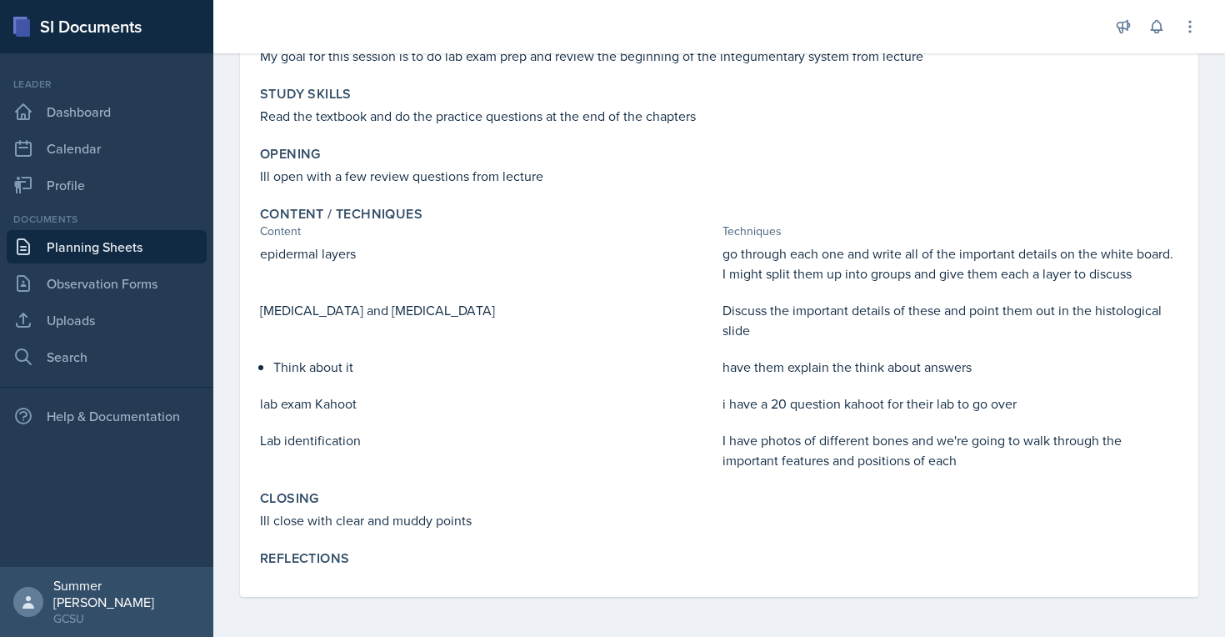
scroll to position [0, 0]
